Goal: Obtain resource: Download file/media

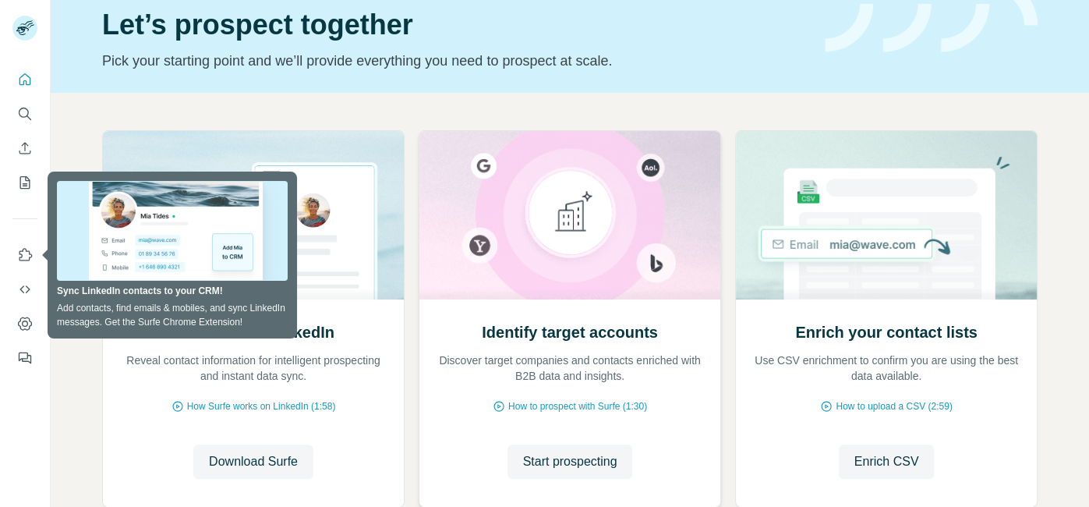
scroll to position [68, 0]
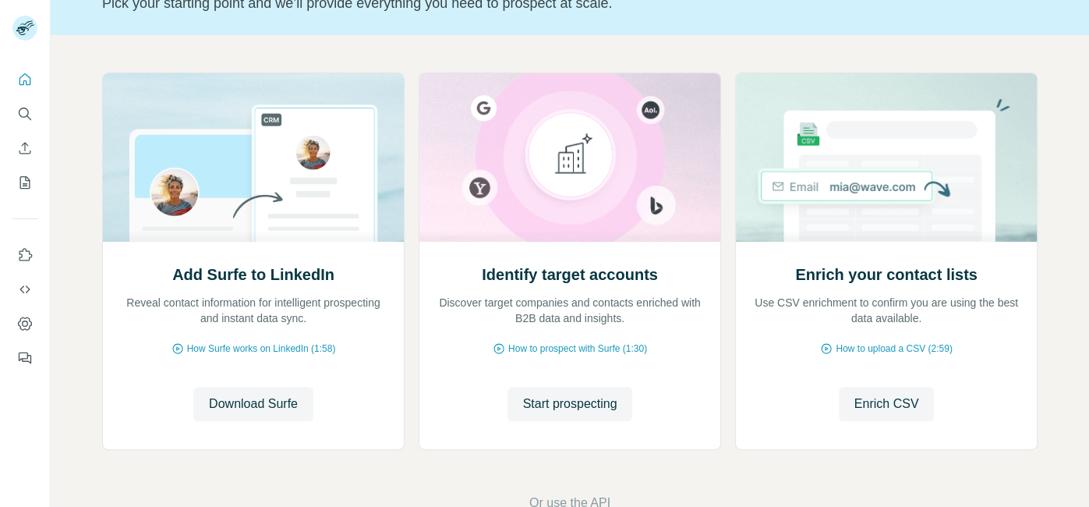
scroll to position [122, 0]
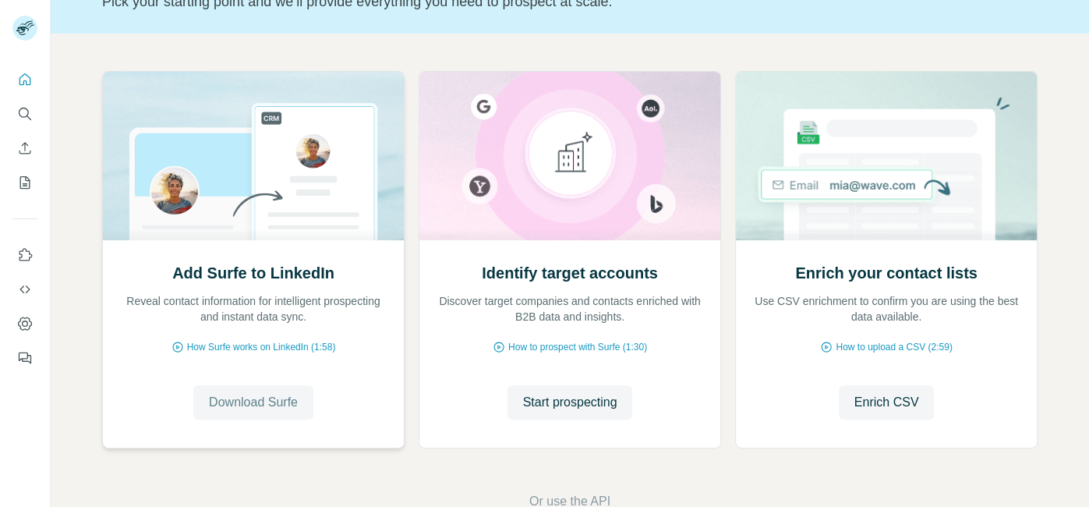
click at [283, 396] on span "Download Surfe" at bounding box center [253, 402] width 89 height 19
click at [575, 398] on span "Start prospecting" at bounding box center [570, 402] width 94 height 19
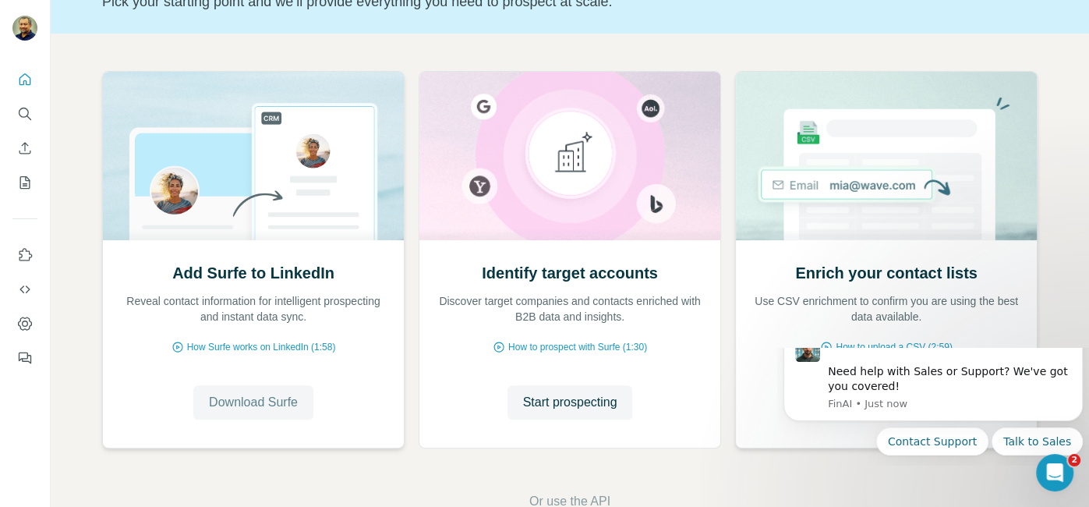
scroll to position [0, 0]
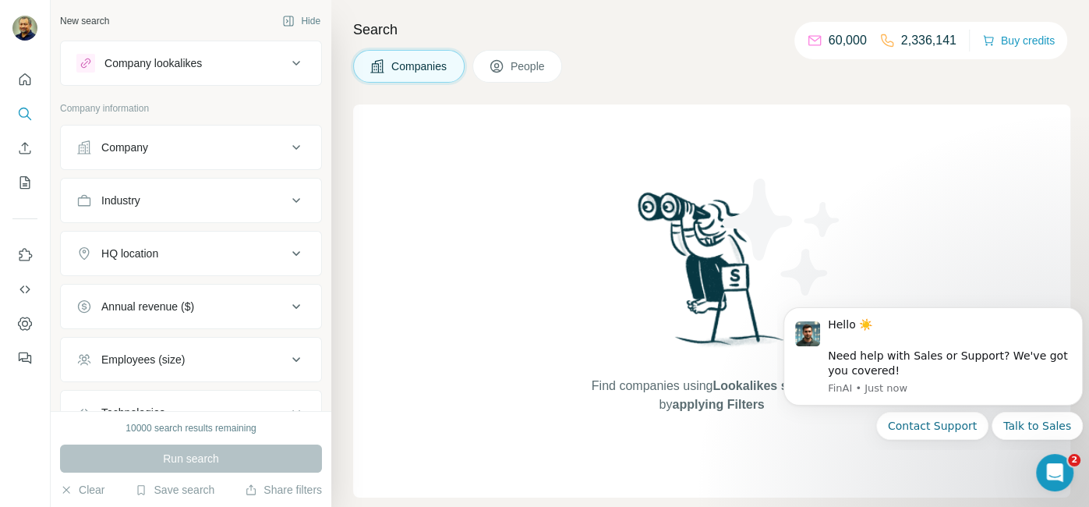
click at [232, 59] on div "Company lookalikes" at bounding box center [181, 63] width 211 height 19
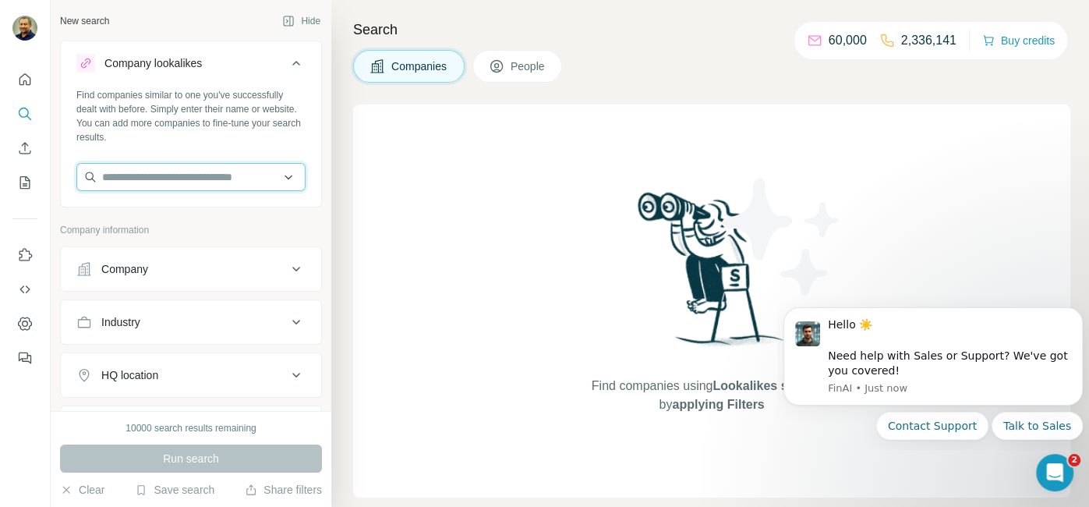
click at [217, 179] on input "text" at bounding box center [190, 177] width 229 height 28
click at [545, 183] on div "Find companies using Lookalikes search or by applying Filters" at bounding box center [711, 300] width 717 height 393
click at [508, 64] on button "People" at bounding box center [518, 66] width 90 height 33
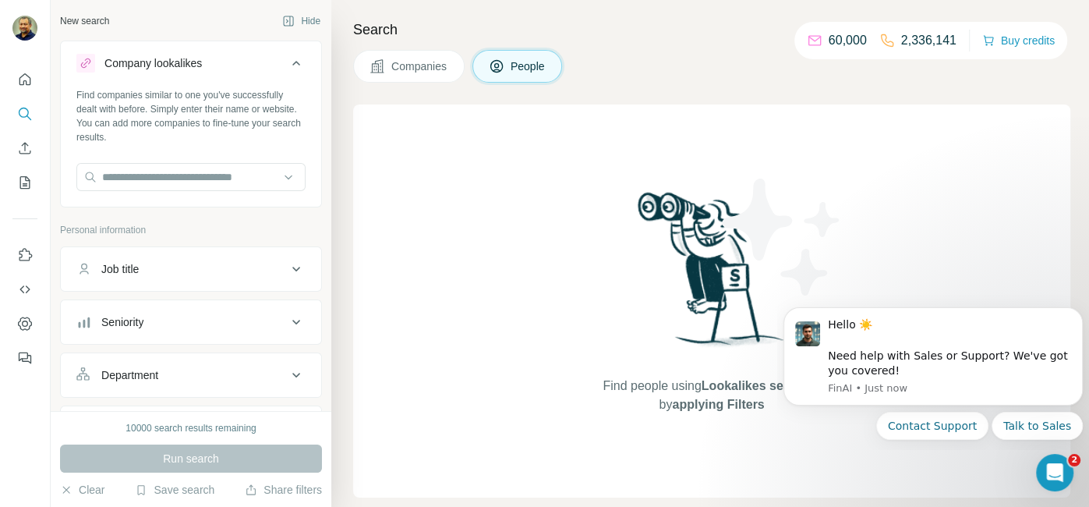
click at [502, 337] on div "Find people using Lookalikes search or by applying Filters" at bounding box center [711, 300] width 717 height 393
click at [310, 66] on button "Company lookalikes" at bounding box center [191, 66] width 260 height 44
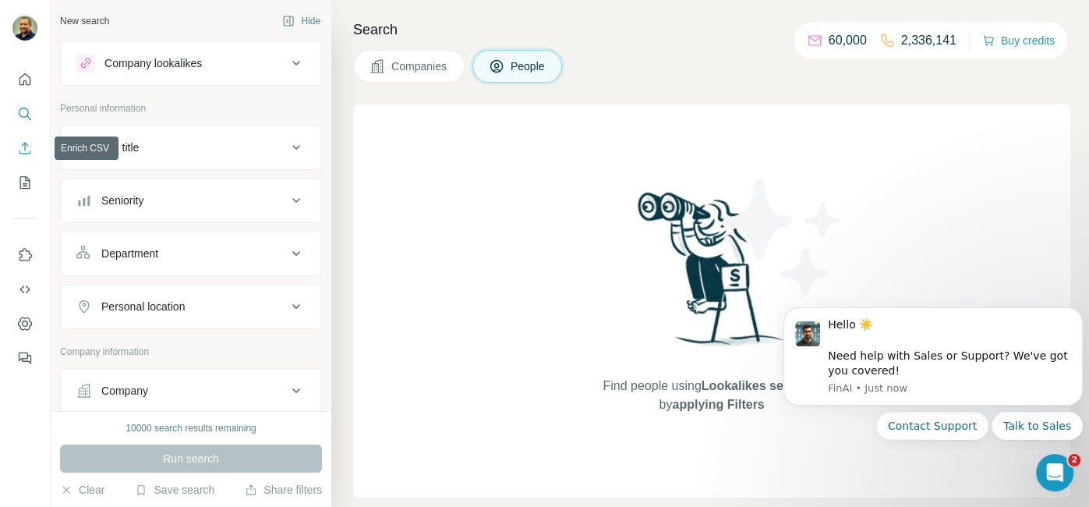
click at [23, 147] on icon "Enrich CSV" at bounding box center [25, 148] width 16 height 16
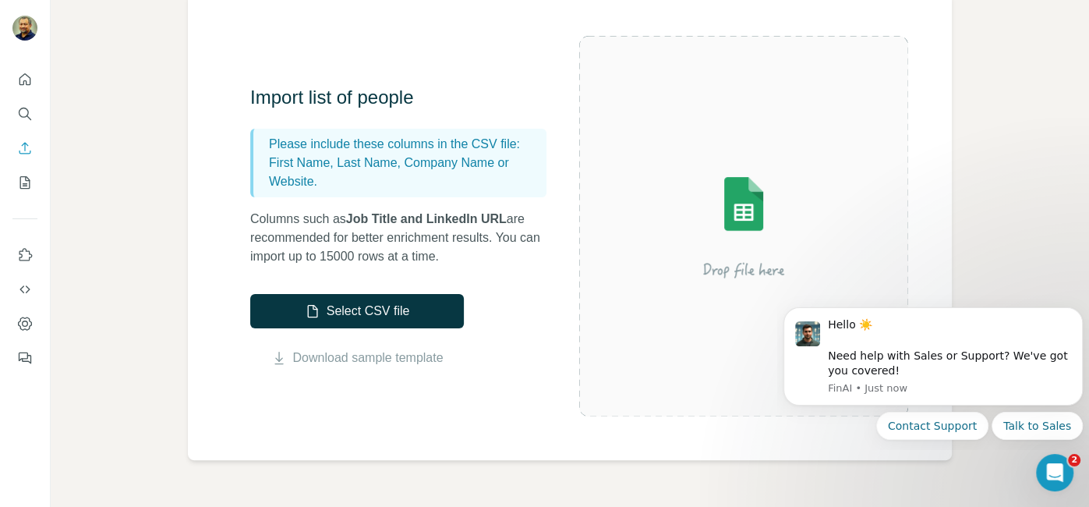
scroll to position [133, 0]
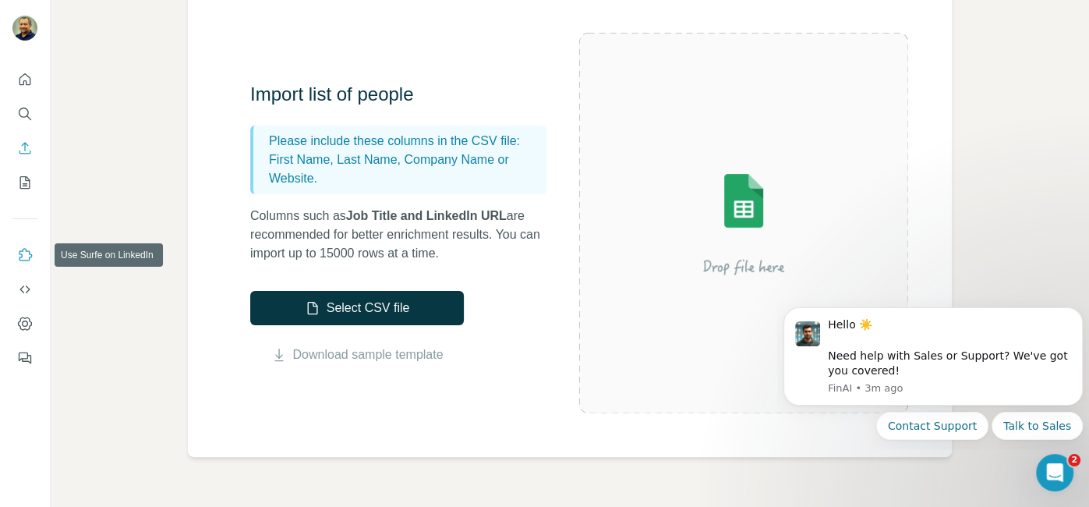
click at [23, 255] on icon "Use Surfe on LinkedIn" at bounding box center [25, 255] width 16 height 16
click at [30, 319] on icon "Dashboard" at bounding box center [25, 324] width 16 height 16
click at [29, 87] on button "Quick start" at bounding box center [24, 79] width 25 height 28
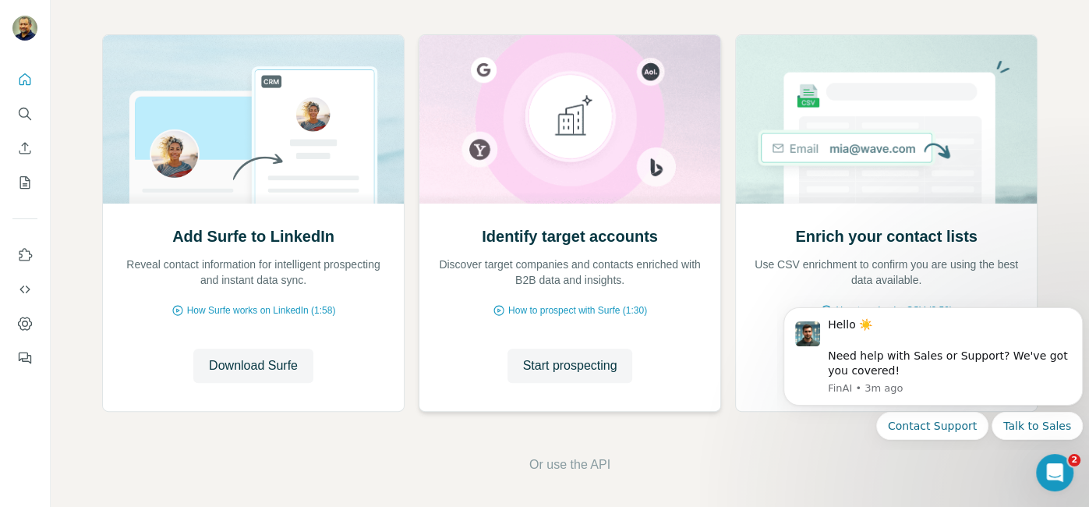
scroll to position [163, 0]
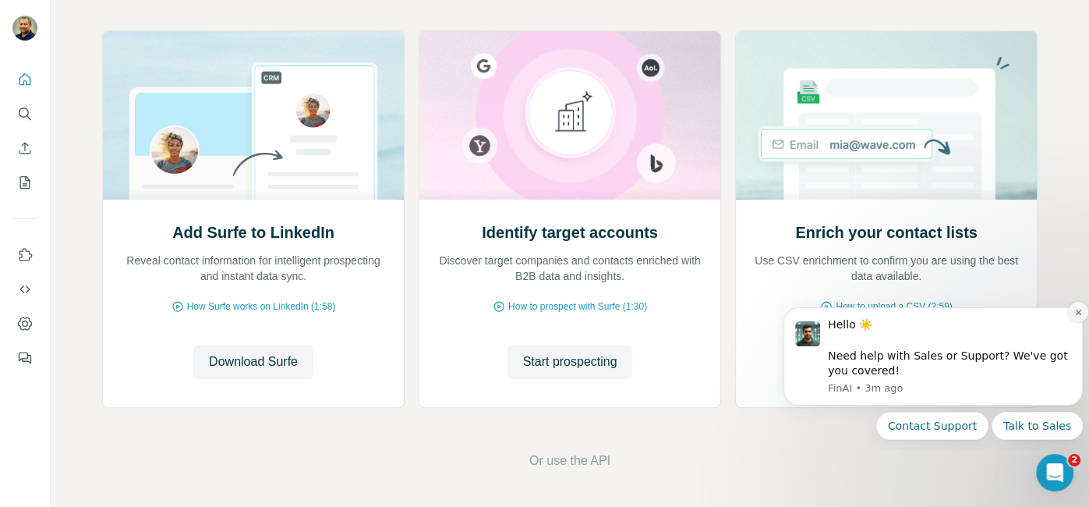
click at [1078, 315] on icon "Dismiss notification" at bounding box center [1078, 312] width 9 height 9
click at [1078, 311] on icon "Dismiss notification" at bounding box center [1077, 312] width 5 height 5
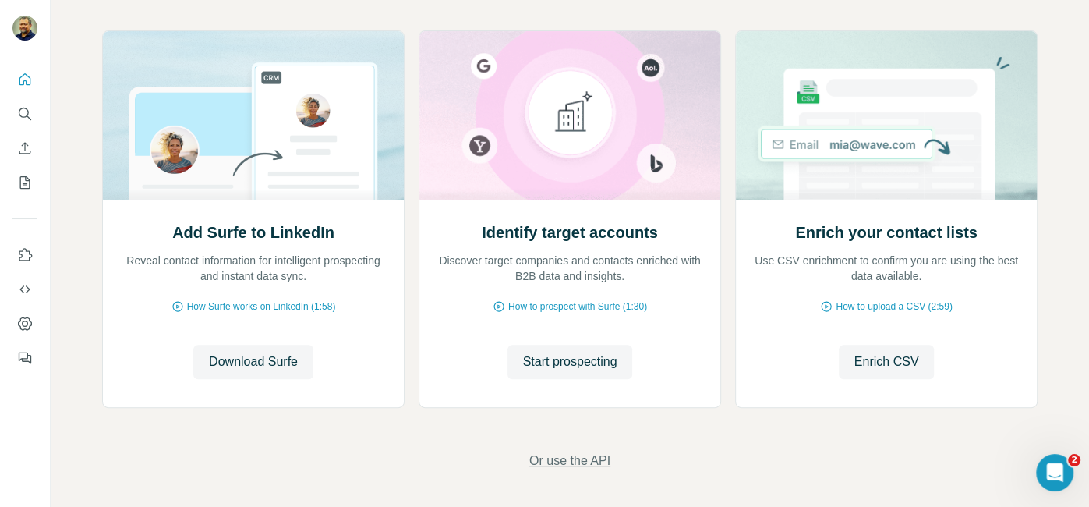
click at [589, 457] on span "Or use the API" at bounding box center [569, 460] width 81 height 19
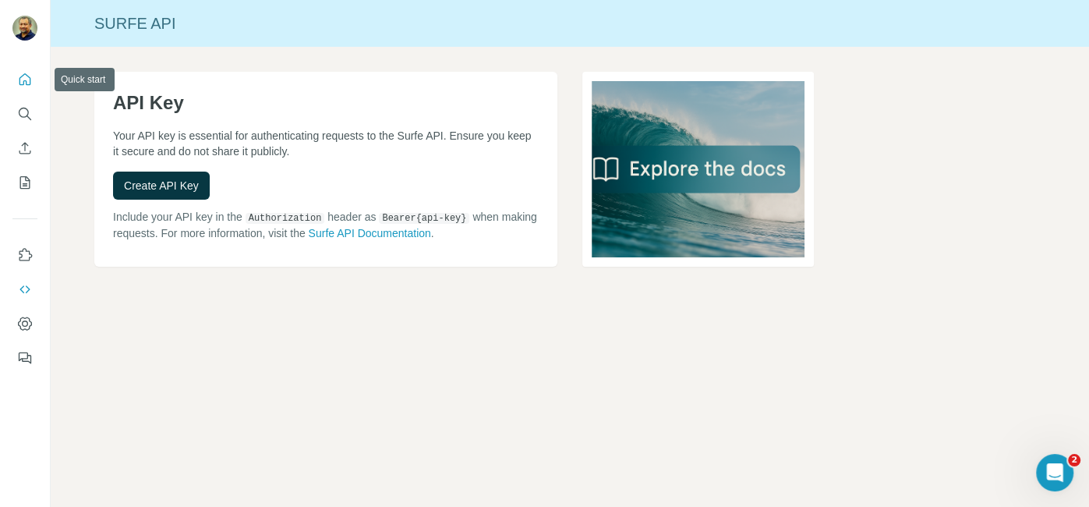
click at [22, 76] on icon "Quick start" at bounding box center [25, 80] width 16 height 16
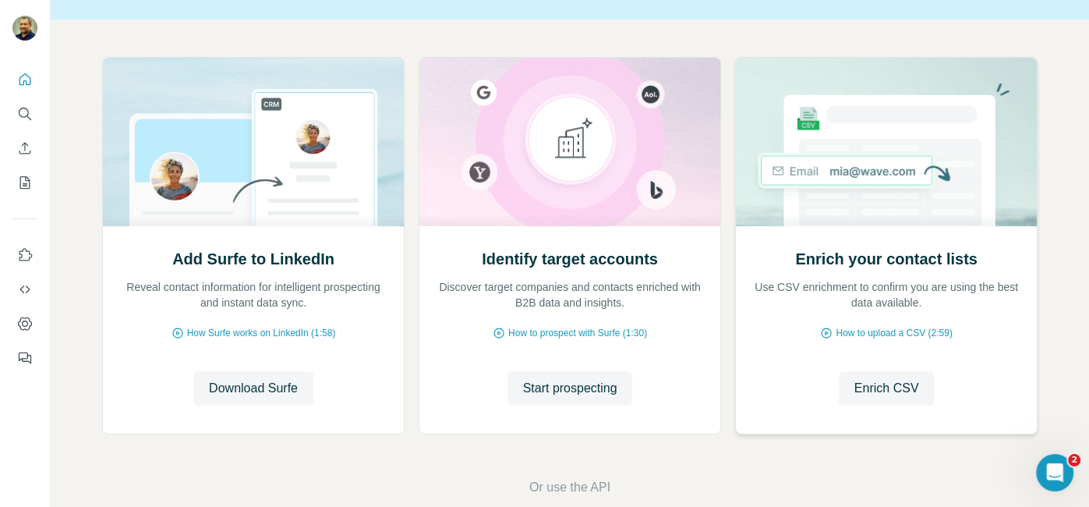
scroll to position [163, 0]
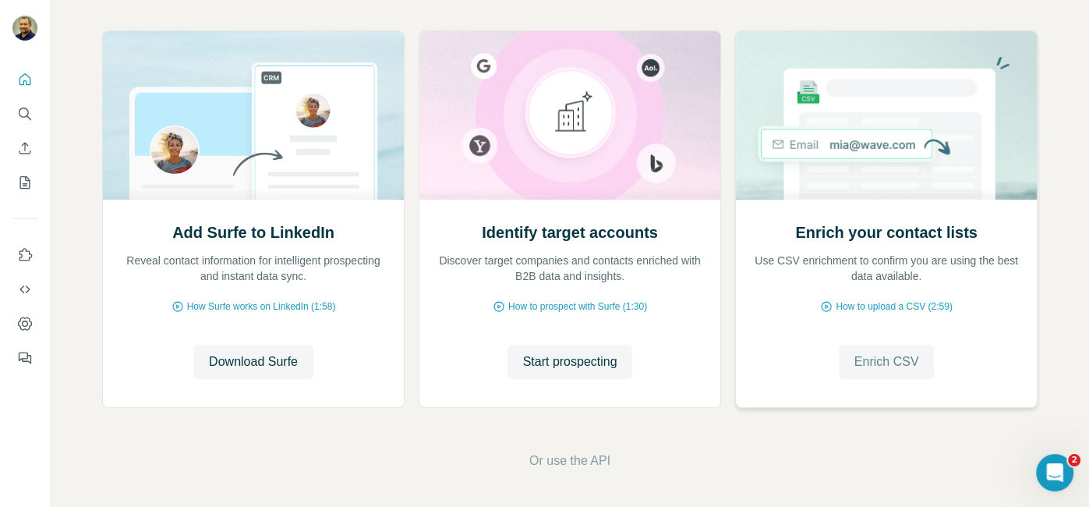
click at [905, 359] on span "Enrich CSV" at bounding box center [887, 361] width 65 height 19
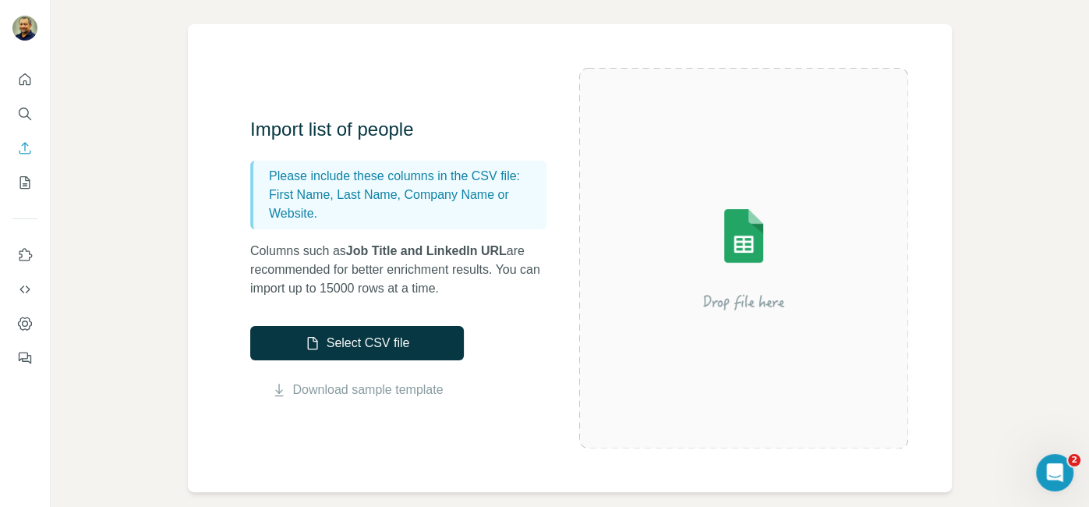
scroll to position [99, 0]
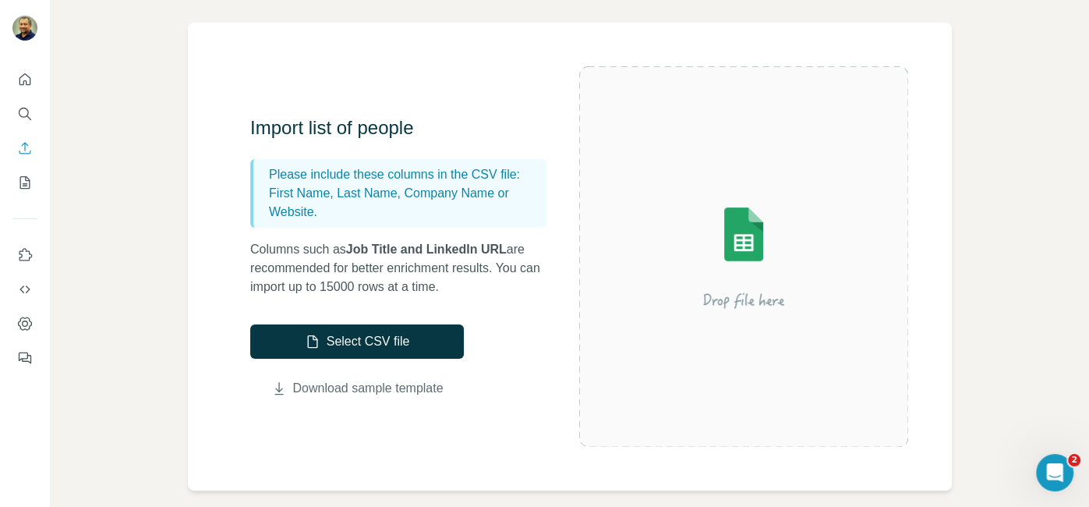
click at [375, 385] on link "Download sample template" at bounding box center [368, 388] width 150 height 19
